Goal: Information Seeking & Learning: Learn about a topic

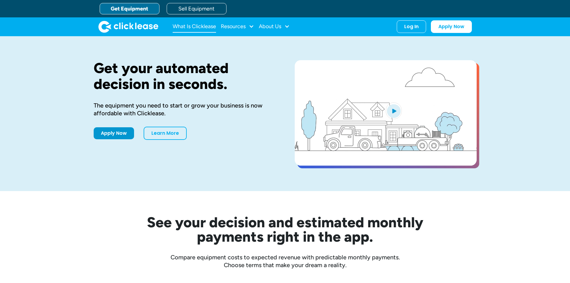
click at [191, 25] on link "What Is Clicklease" at bounding box center [194, 27] width 43 height 12
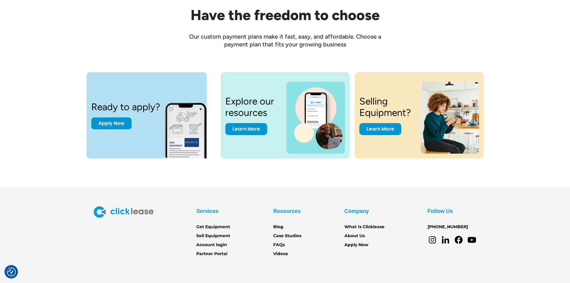
scroll to position [781, 0]
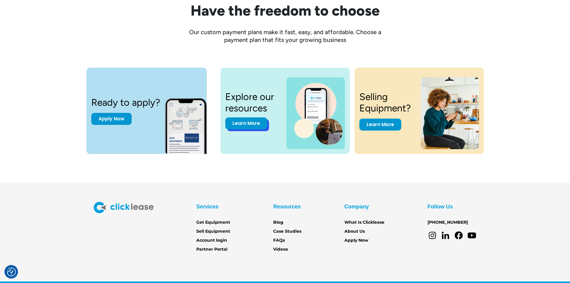
click at [252, 128] on link "Learn More" at bounding box center [246, 123] width 42 height 12
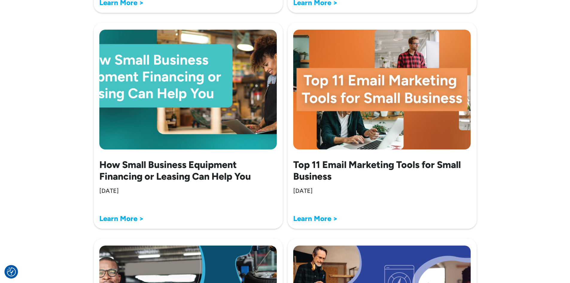
scroll to position [915, 0]
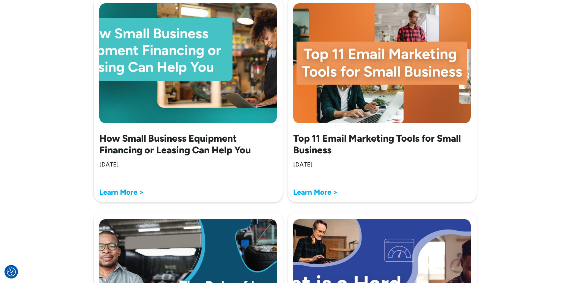
click at [213, 149] on h2 "How Small Business Equipment Financing or Leasing Can Help You" at bounding box center [188, 144] width 178 height 23
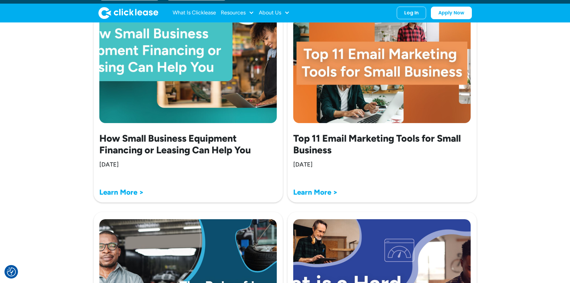
scroll to position [0, 0]
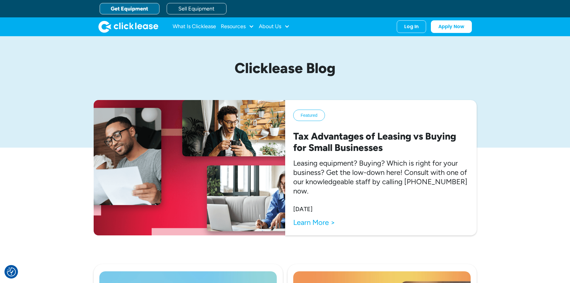
click at [116, 7] on link "Get Equipment" at bounding box center [130, 8] width 60 height 11
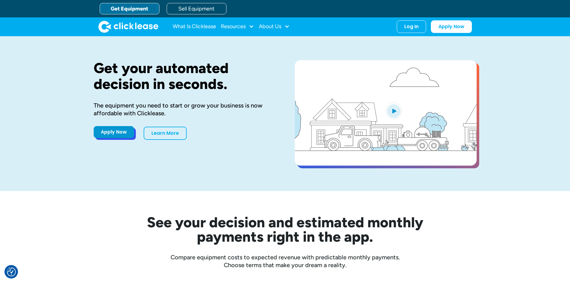
click at [101, 130] on link "Apply Now" at bounding box center [114, 132] width 40 height 12
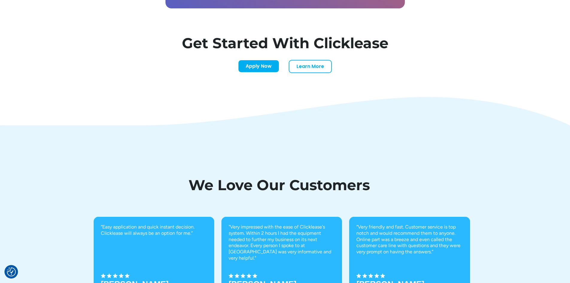
scroll to position [2080, 0]
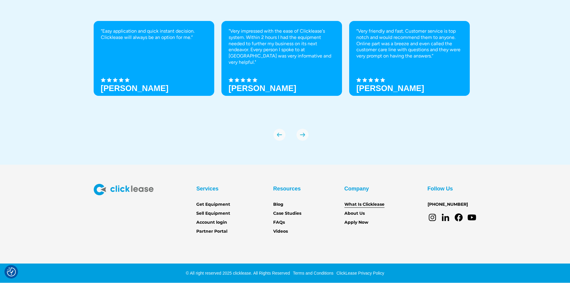
click at [368, 205] on link "What Is Clicklease" at bounding box center [364, 204] width 40 height 7
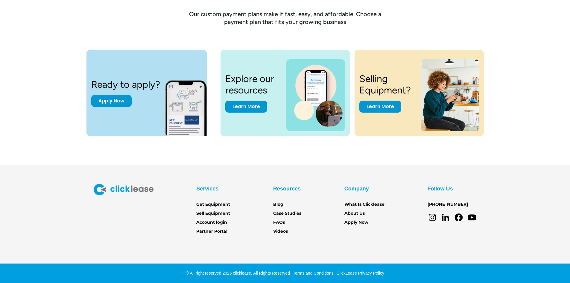
scroll to position [798, 0]
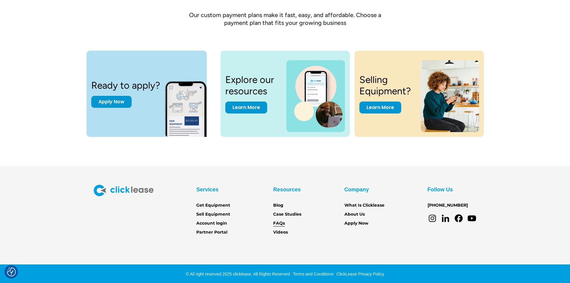
click at [282, 223] on link "FAQs" at bounding box center [279, 223] width 12 height 7
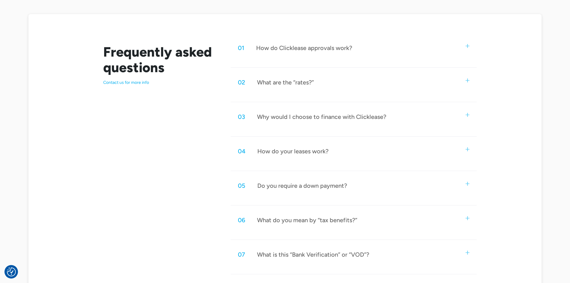
scroll to position [293, 0]
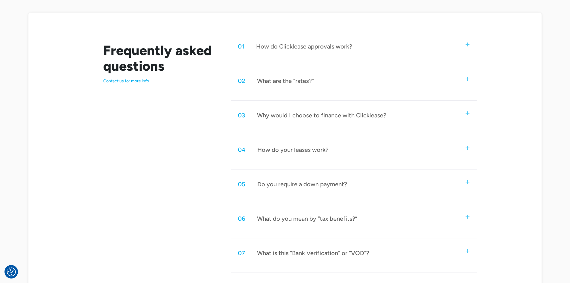
click at [468, 150] on div "04 How do your leases work?" at bounding box center [354, 150] width 246 height 20
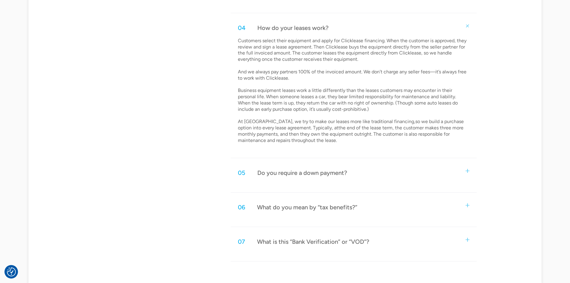
scroll to position [415, 0]
click at [466, 170] on img at bounding box center [468, 170] width 4 height 4
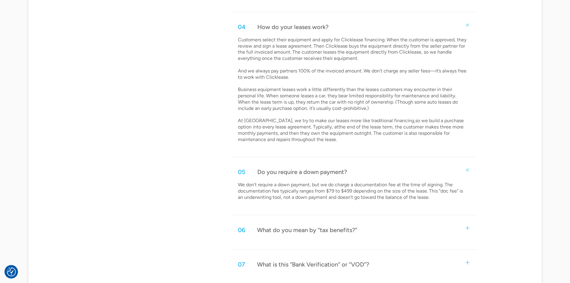
click at [472, 229] on div "06 What do you mean by “tax benefits?”" at bounding box center [354, 230] width 246 height 20
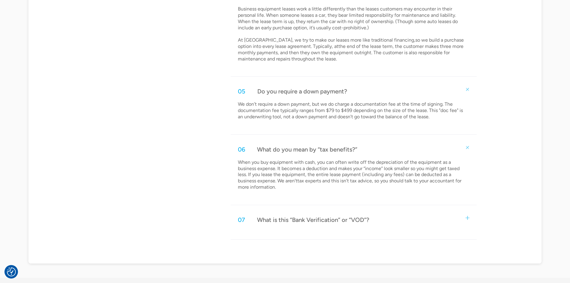
scroll to position [498, 0]
click at [470, 216] on div "07 What is this “Bank Verification” or “VOD”?" at bounding box center [354, 218] width 246 height 20
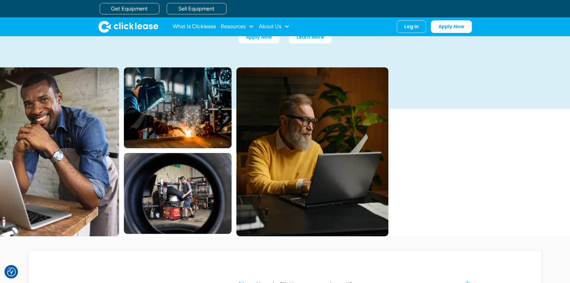
scroll to position [0, 0]
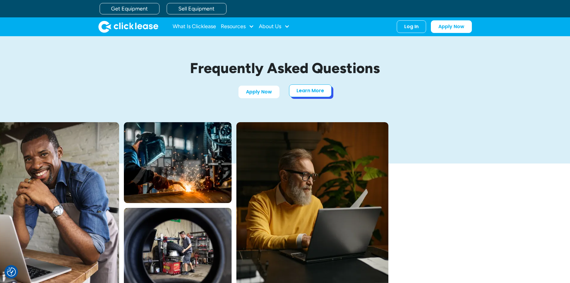
click at [306, 94] on link "Learn More" at bounding box center [310, 90] width 42 height 13
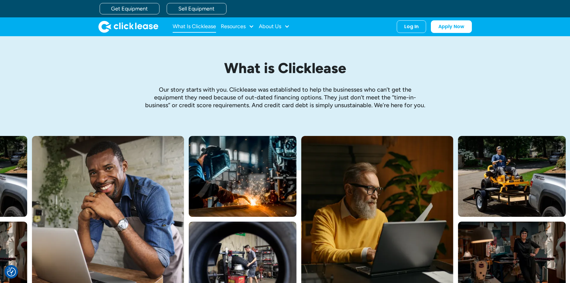
click at [205, 29] on link "What Is Clicklease" at bounding box center [194, 27] width 43 height 12
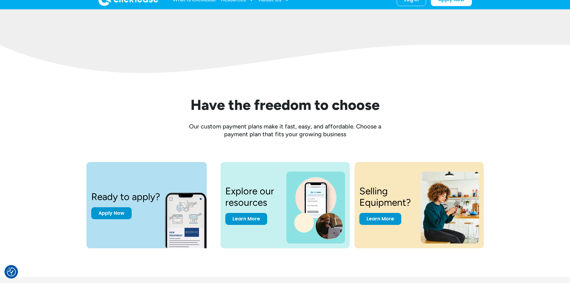
scroll to position [799, 0]
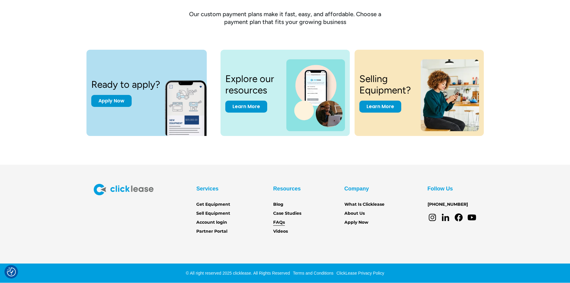
click at [283, 220] on link "FAQs" at bounding box center [279, 222] width 12 height 7
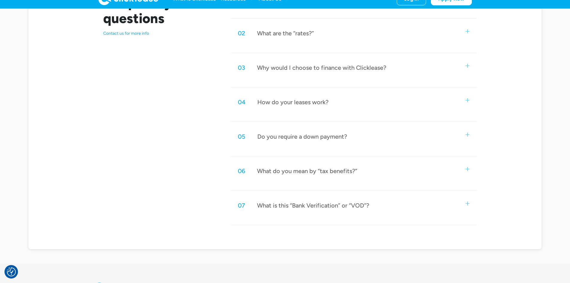
scroll to position [201, 0]
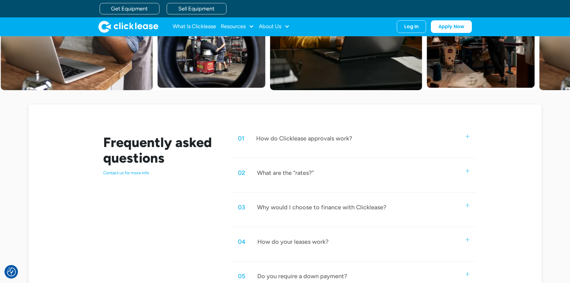
click at [465, 136] on div "01 How do Clicklease approvals work?" at bounding box center [354, 138] width 246 height 20
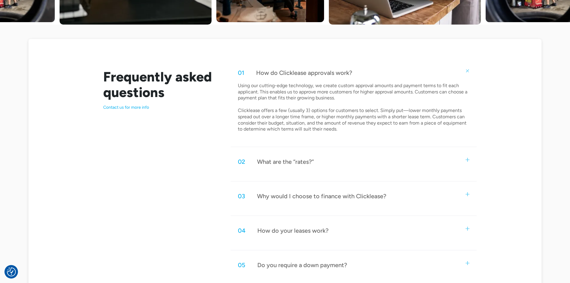
scroll to position [340, 0]
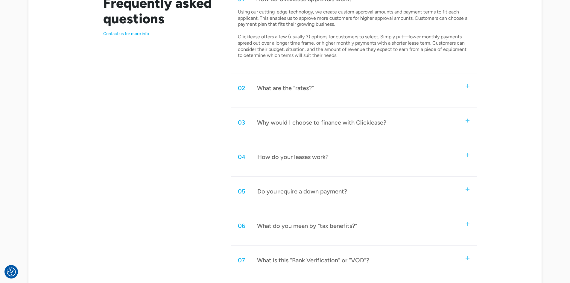
click at [466, 158] on div "04 How do your leases work?" at bounding box center [354, 157] width 246 height 20
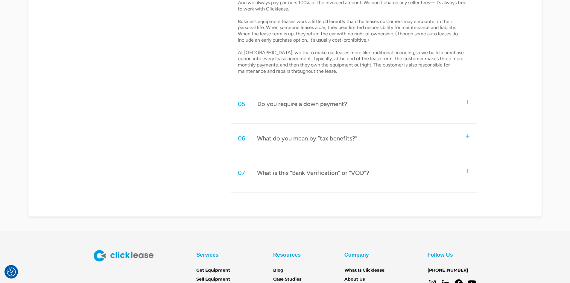
scroll to position [539, 0]
click at [466, 104] on div "05 Do you require a down payment?" at bounding box center [354, 103] width 246 height 20
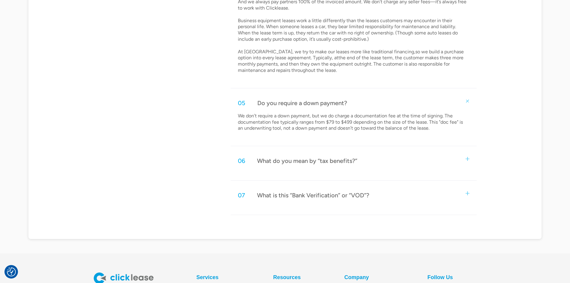
click at [474, 192] on div "07 What is this “Bank Verification” or “VOD”?" at bounding box center [354, 195] width 246 height 20
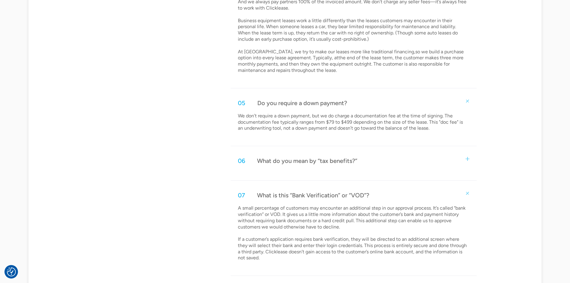
scroll to position [688, 0]
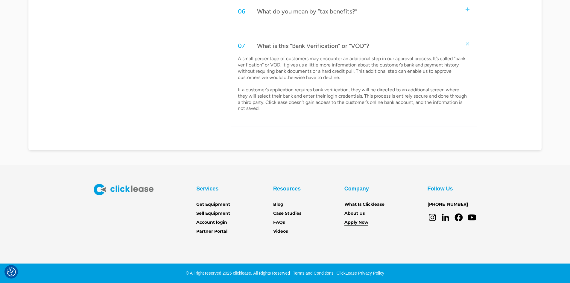
click at [362, 224] on link "Apply Now" at bounding box center [356, 222] width 24 height 7
